Goal: Information Seeking & Learning: Learn about a topic

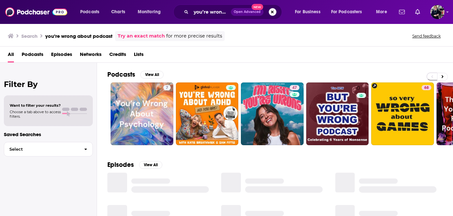
click at [274, 11] on button "Search podcasts, credits, & more..." at bounding box center [273, 12] width 8 height 8
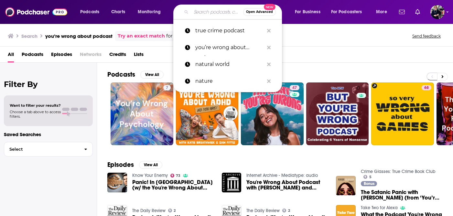
paste input "What Are You Made Of?"
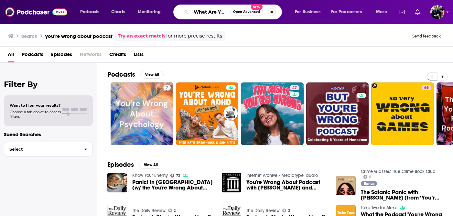
scroll to position [0, 24]
type input "What Are You Made Of?"
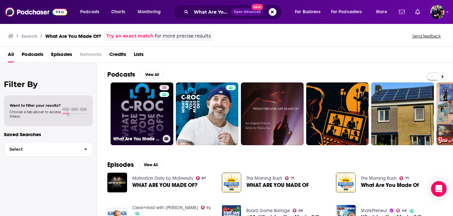
click at [155, 117] on link "36 What Are You Made Of?" at bounding box center [142, 113] width 63 height 63
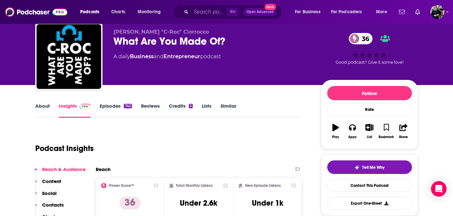
scroll to position [4, 0]
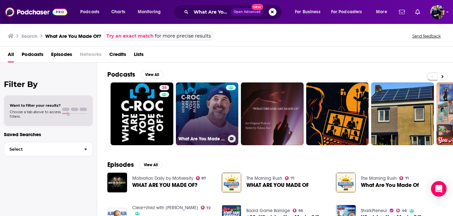
click at [200, 105] on link "What Are You Made Of?" at bounding box center [207, 113] width 63 height 63
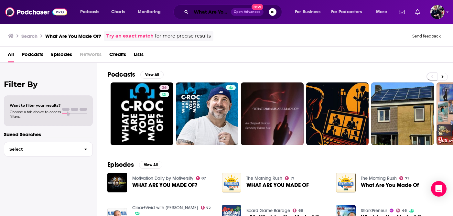
click at [221, 14] on input "What Are You Made Of?" at bounding box center [211, 12] width 40 height 10
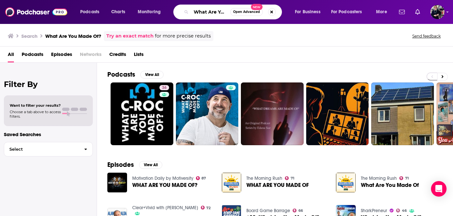
click at [224, 13] on input "What Are You Made Of?" at bounding box center [210, 12] width 39 height 10
paste input "t"
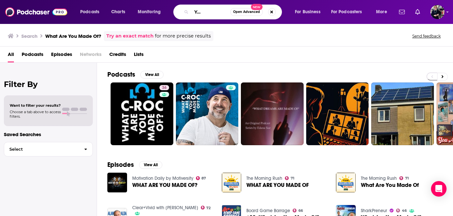
click at [216, 12] on input "What Are You Made Of?" at bounding box center [210, 12] width 39 height 10
type input "that1 podcast"
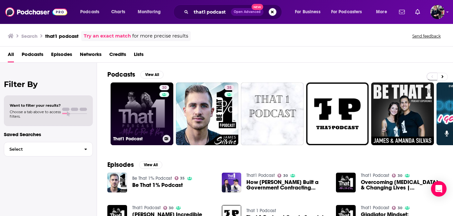
click at [150, 112] on link "30 That1 Podcast" at bounding box center [142, 113] width 63 height 63
